Goal: Task Accomplishment & Management: Complete application form

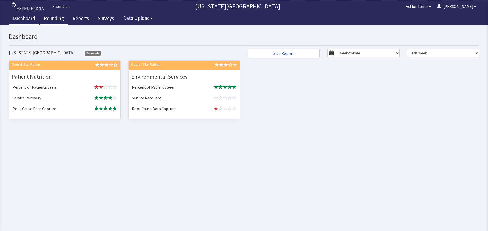
click at [57, 15] on link "Rounding" at bounding box center [53, 19] width 27 height 13
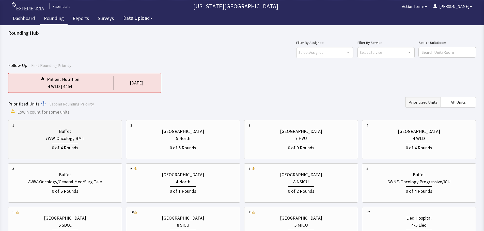
click at [77, 139] on div "7WW-Oncology BMT" at bounding box center [64, 138] width 39 height 7
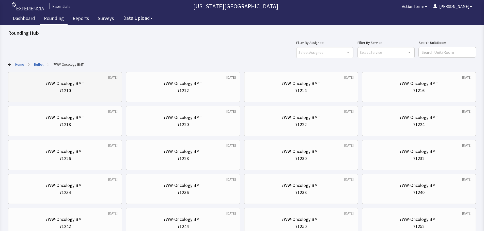
click at [94, 87] on div "7WW-Oncology BMT" at bounding box center [64, 83] width 105 height 7
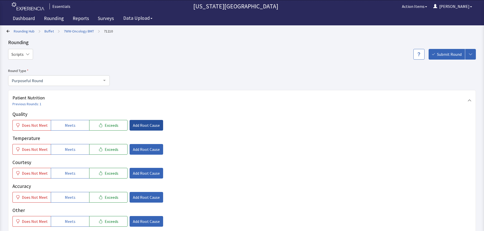
click at [134, 125] on span "Add Root Cause" at bounding box center [146, 125] width 27 height 6
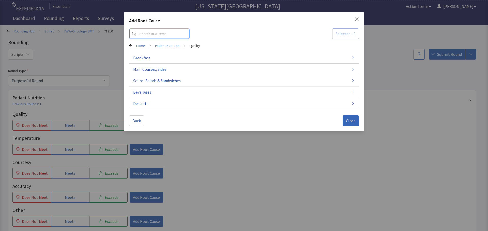
click at [156, 35] on input at bounding box center [159, 33] width 60 height 11
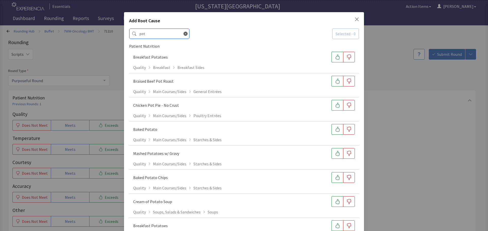
drag, startPoint x: 157, startPoint y: 35, endPoint x: 133, endPoint y: 32, distance: 24.3
click at [133, 32] on input "pot" at bounding box center [159, 33] width 60 height 11
type input "s"
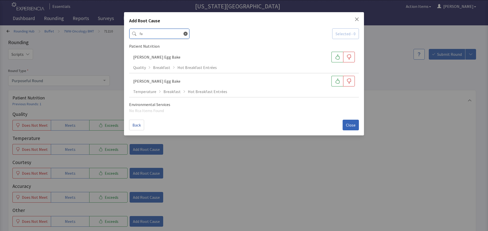
type input "f"
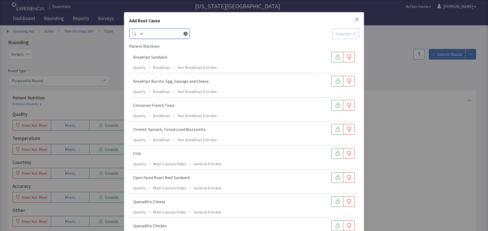
type input "c"
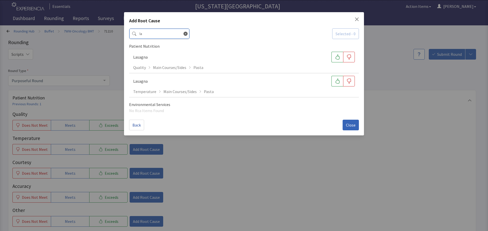
type input "l"
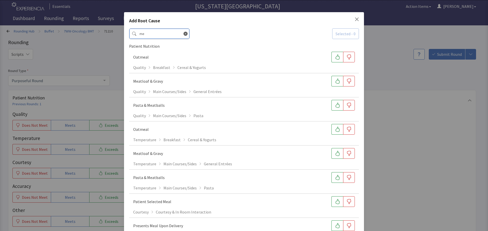
type input "m"
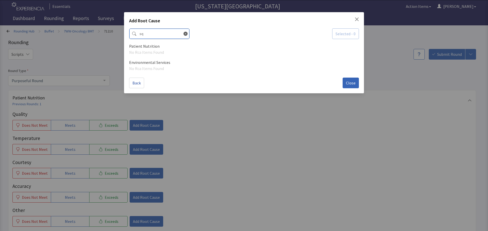
type input "s"
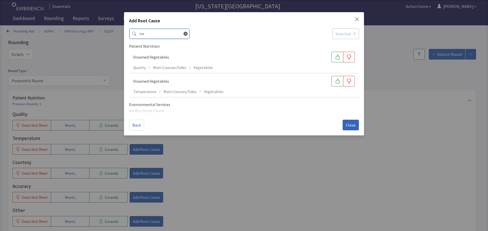
type input "m"
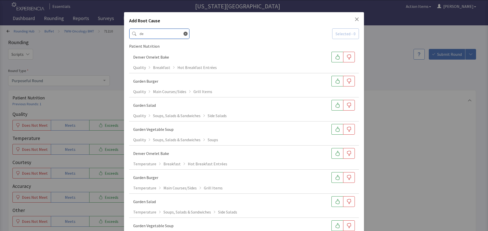
type input "d"
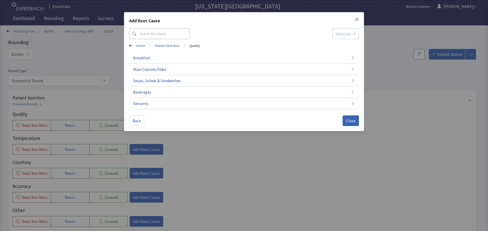
click at [353, 20] on div "Add Root Cause" at bounding box center [244, 21] width 230 height 9
click at [356, 18] on icon "Close" at bounding box center [357, 19] width 4 height 4
